Goal: Find contact information: Find contact information

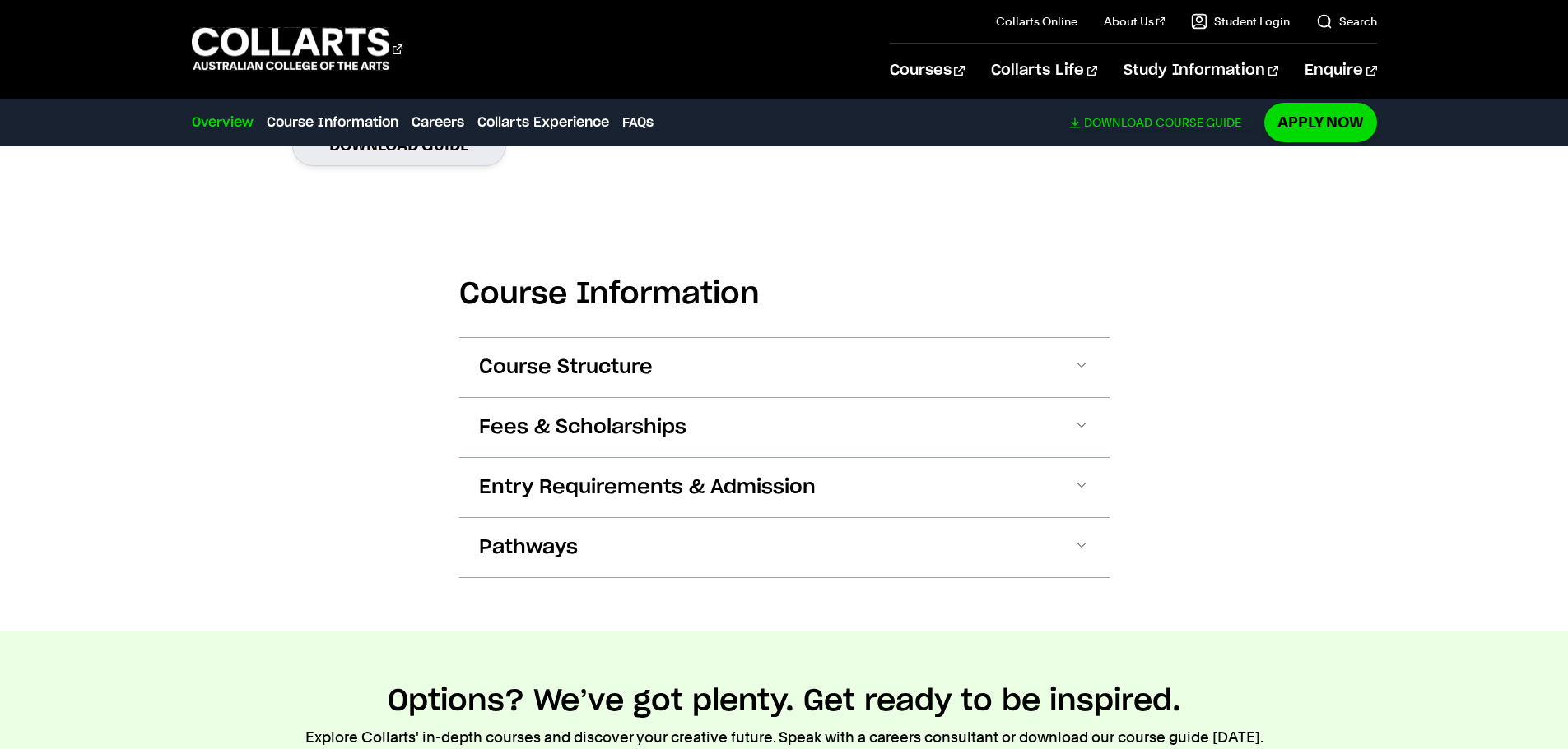
scroll to position [1126, 0]
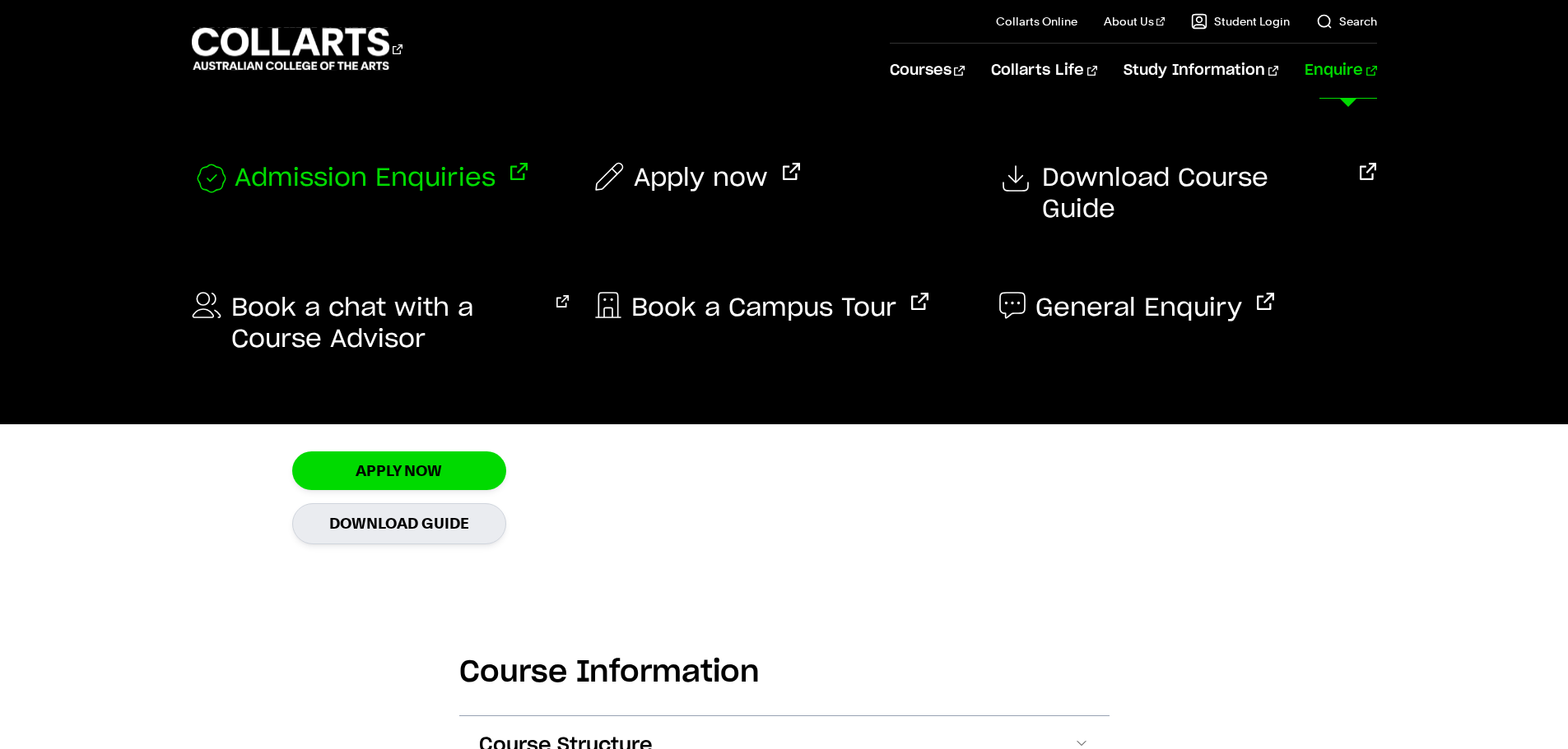
click at [412, 181] on span "Admission Enquiries" at bounding box center [365, 180] width 261 height 33
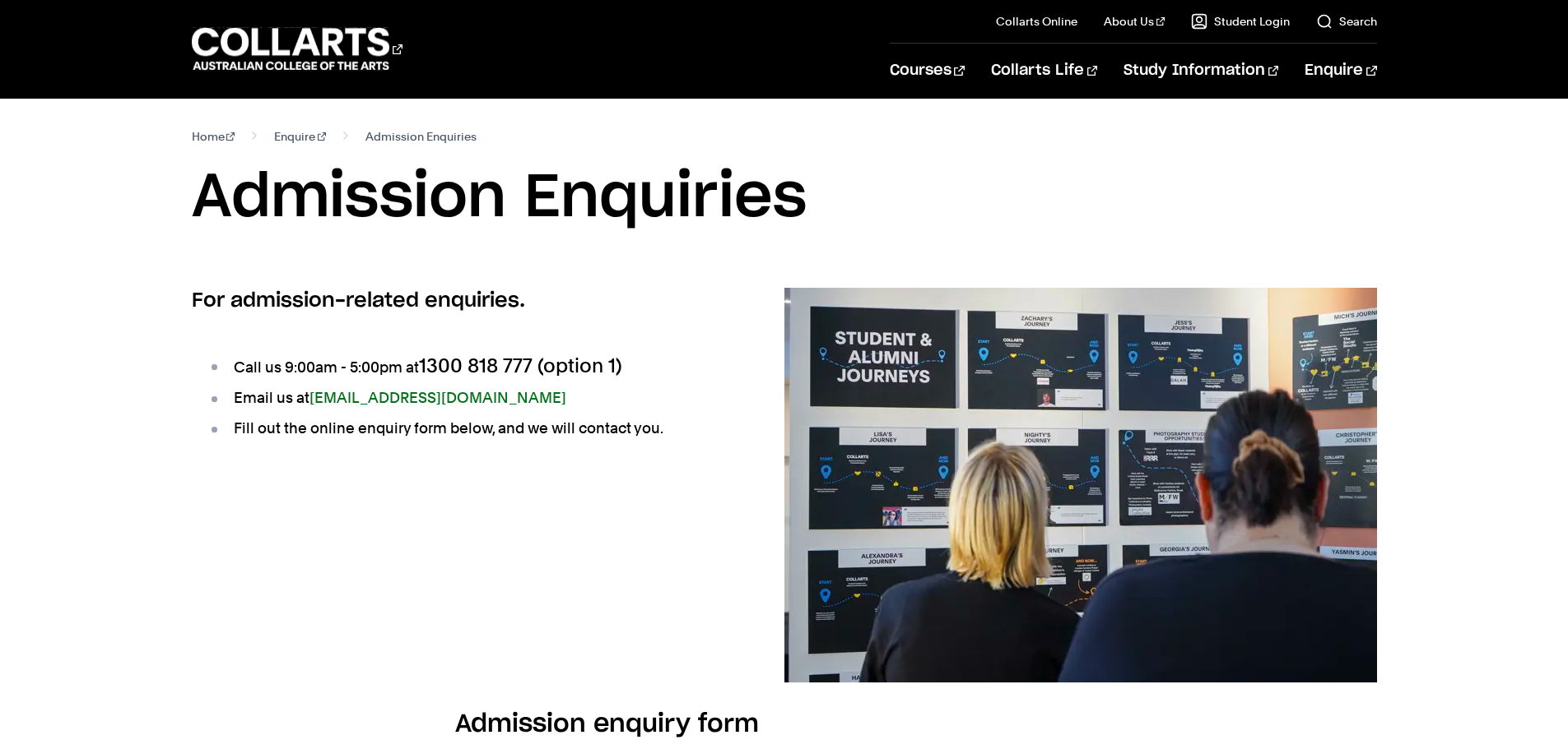
click at [580, 388] on li "Email us at [EMAIL_ADDRESS][DOMAIN_NAME]" at bounding box center [469, 397] width 523 height 23
drag, startPoint x: 536, startPoint y: 402, endPoint x: 312, endPoint y: 397, distance: 224.1
click at [312, 397] on li "Email us at admissions@collarts.edu.au" at bounding box center [469, 397] width 523 height 23
copy link "[EMAIL_ADDRESS][DOMAIN_NAME]"
